Goal: Transaction & Acquisition: Subscribe to service/newsletter

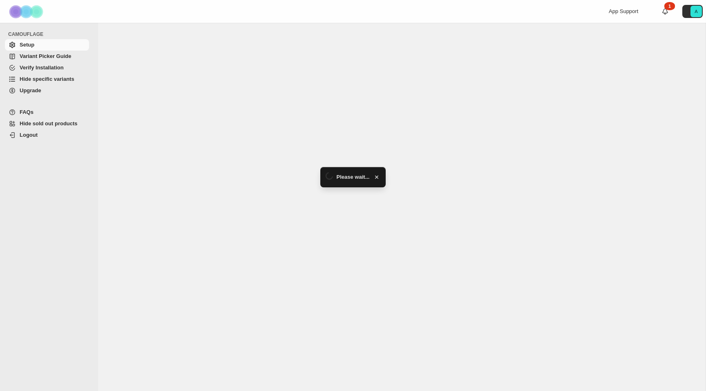
select select "******"
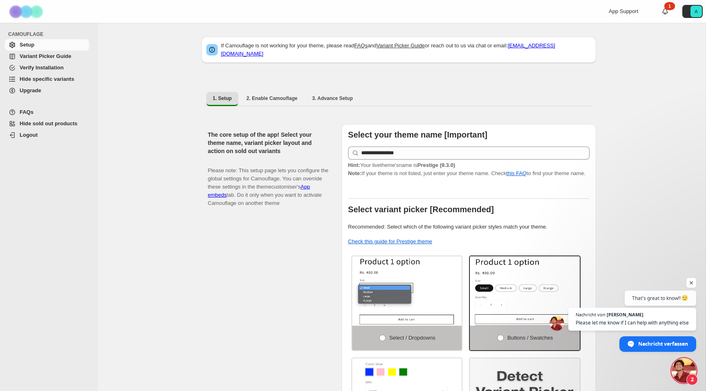
scroll to position [161, 0]
click at [367, 93] on ul "1. Setup 2. Enable Camouflage 3. Advance Setup More views" at bounding box center [399, 99] width 388 height 15
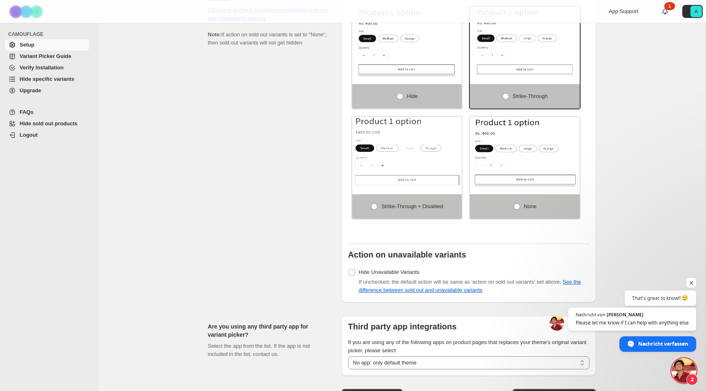
scroll to position [551, 0]
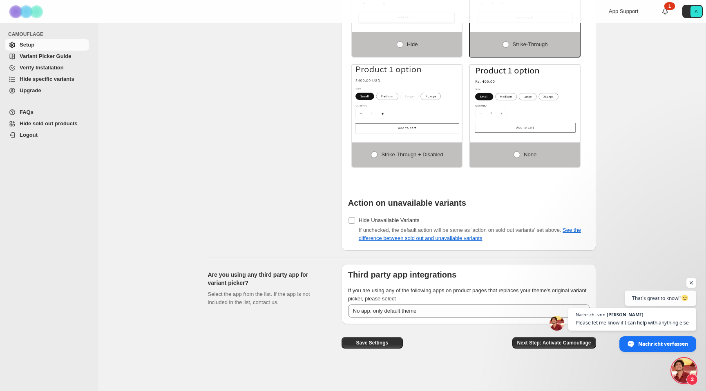
click at [40, 90] on span "Upgrade" at bounding box center [31, 90] width 22 height 6
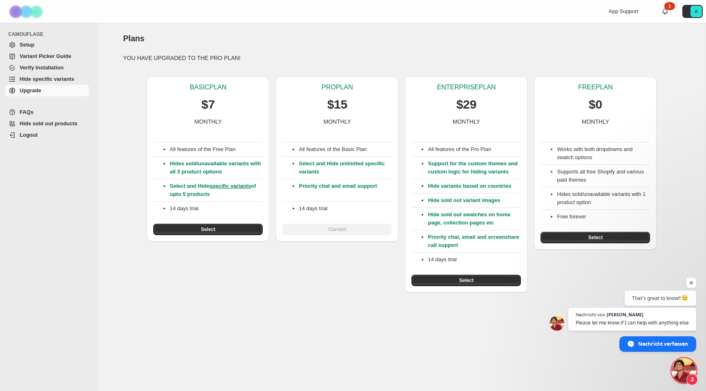
scroll to position [161, 0]
drag, startPoint x: 428, startPoint y: 163, endPoint x: 448, endPoint y: 180, distance: 26.4
click at [448, 176] on p "Support for the custom themes and custom logic for hiding variants" at bounding box center [474, 168] width 93 height 16
click at [449, 176] on p "Support for the custom themes and custom logic for hiding variants" at bounding box center [474, 168] width 93 height 16
drag, startPoint x: 454, startPoint y: 181, endPoint x: 427, endPoint y: 166, distance: 31.3
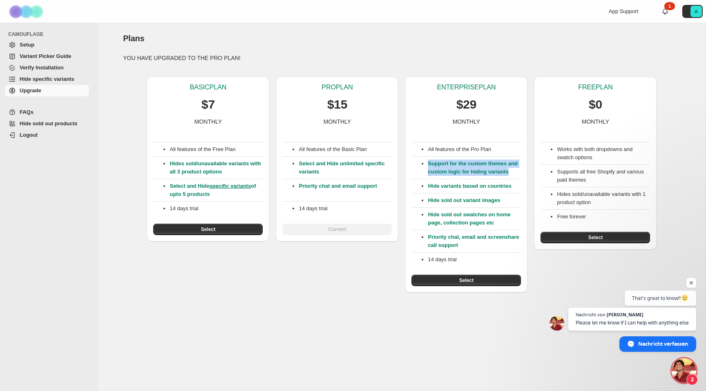
click at [427, 166] on ul "Support for the custom themes and custom logic for hiding variants" at bounding box center [467, 168] width 110 height 16
click at [434, 168] on p "Support for the custom themes and custom logic for hiding variants" at bounding box center [474, 168] width 93 height 16
